Goal: Information Seeking & Learning: Learn about a topic

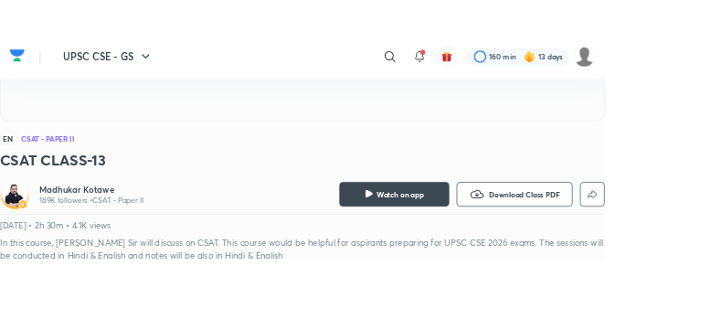
scroll to position [400, 0]
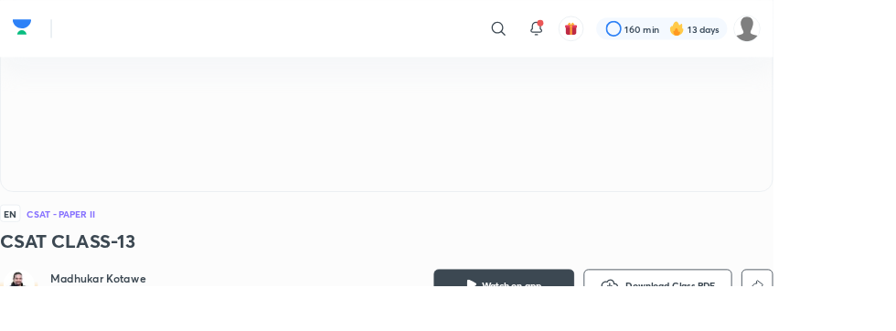
scroll to position [332, 0]
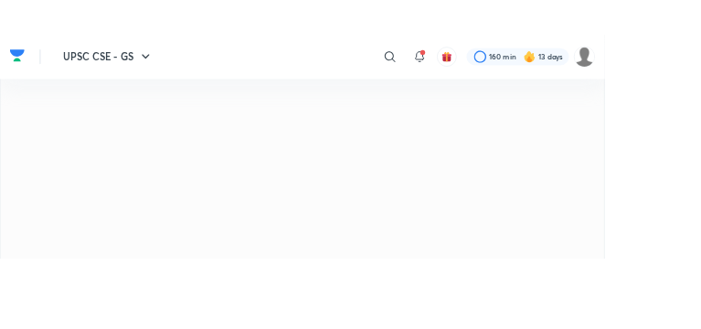
scroll to position [200, 0]
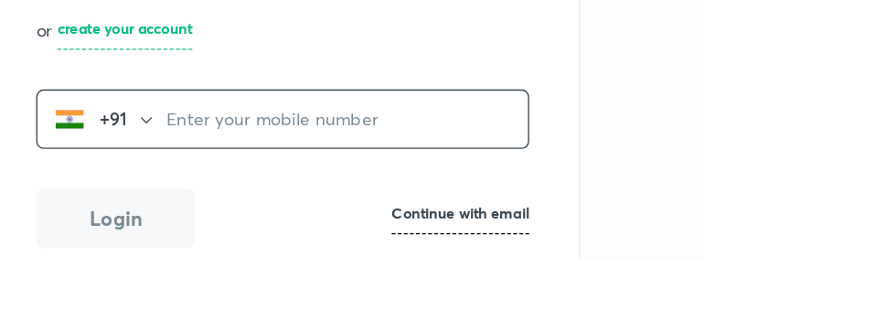
click at [427, 178] on div at bounding box center [448, 165] width 896 height 331
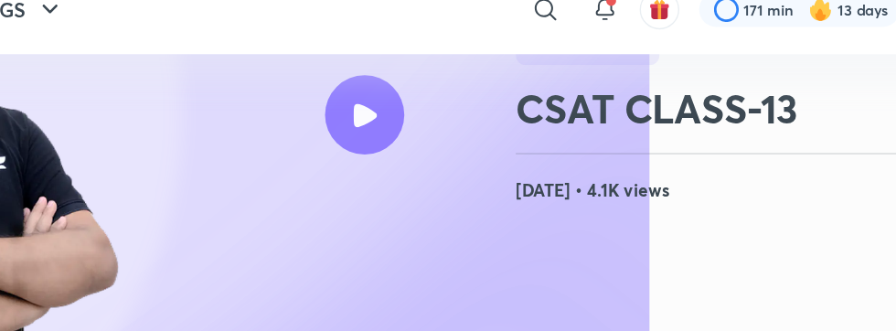
scroll to position [200, 0]
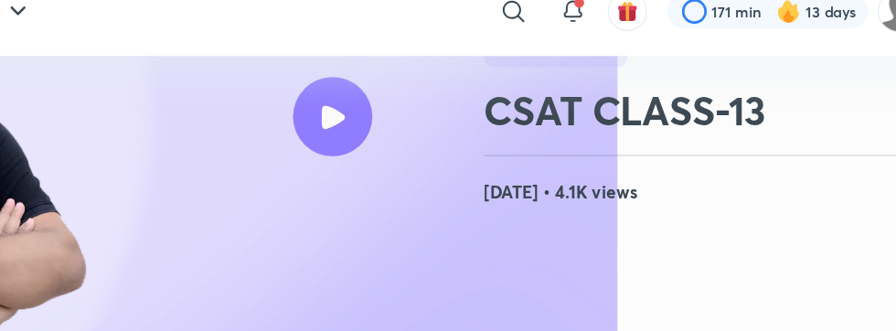
click at [444, 114] on icon at bounding box center [448, 110] width 17 height 17
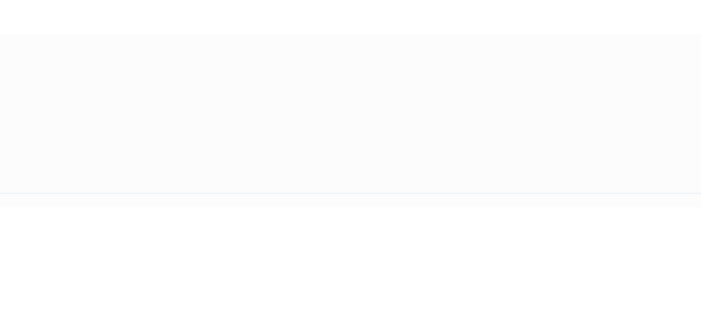
scroll to position [217, 0]
